Goal: Task Accomplishment & Management: Manage account settings

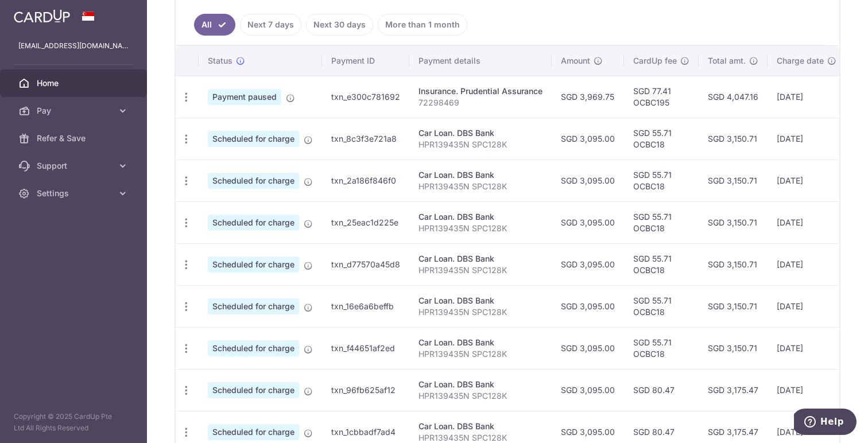
scroll to position [241, 0]
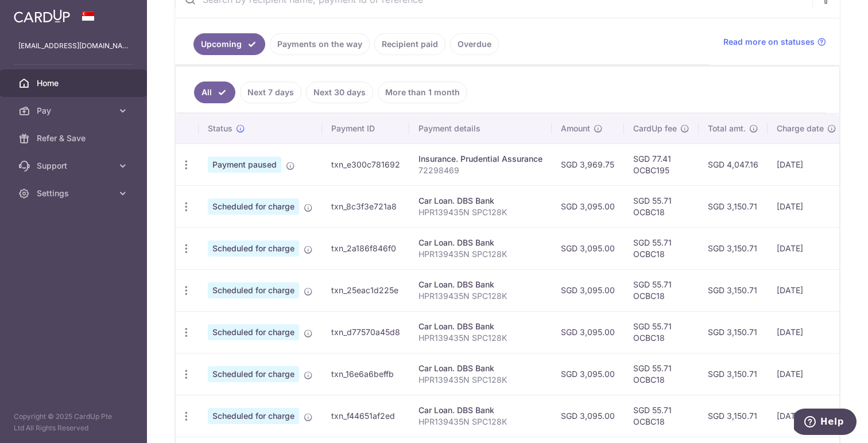
click at [328, 36] on link "Payments on the way" at bounding box center [320, 44] width 100 height 22
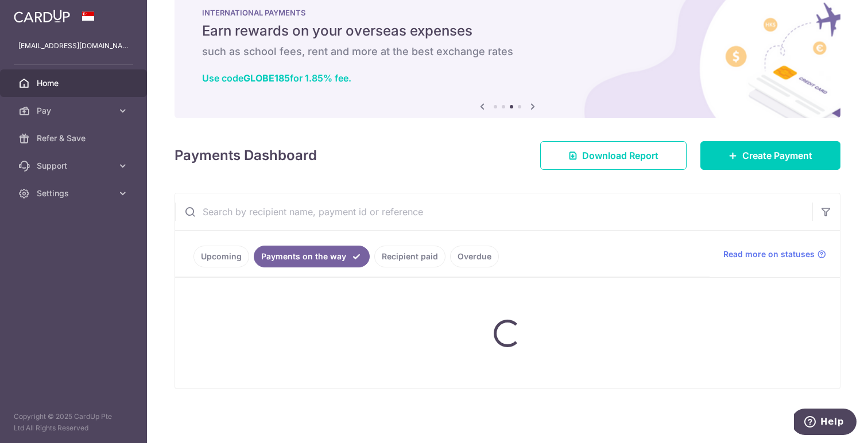
scroll to position [29, 0]
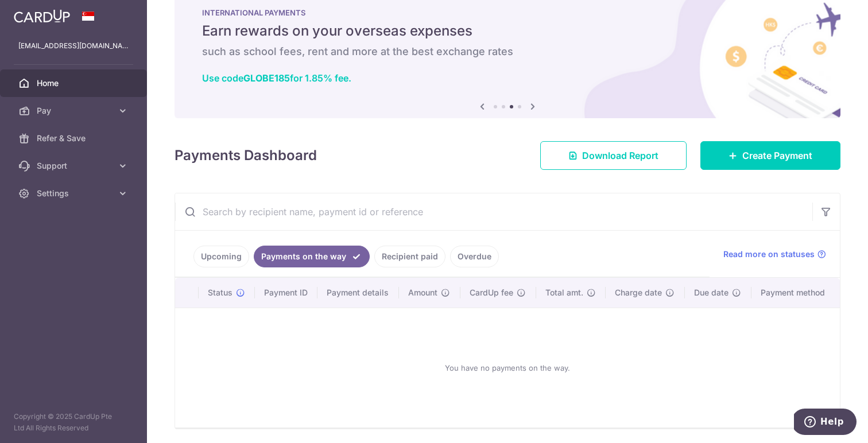
click at [215, 257] on link "Upcoming" at bounding box center [221, 257] width 56 height 22
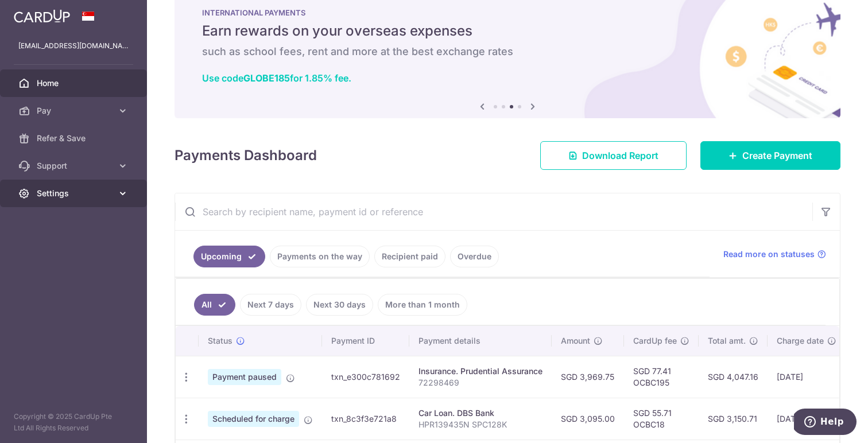
click at [52, 193] on span "Settings" at bounding box center [75, 193] width 76 height 11
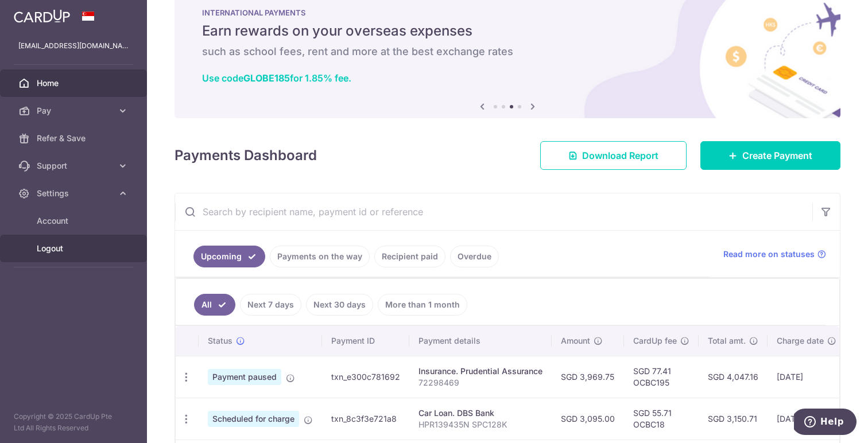
click at [49, 250] on span "Logout" at bounding box center [75, 248] width 76 height 11
